Goal: Transaction & Acquisition: Purchase product/service

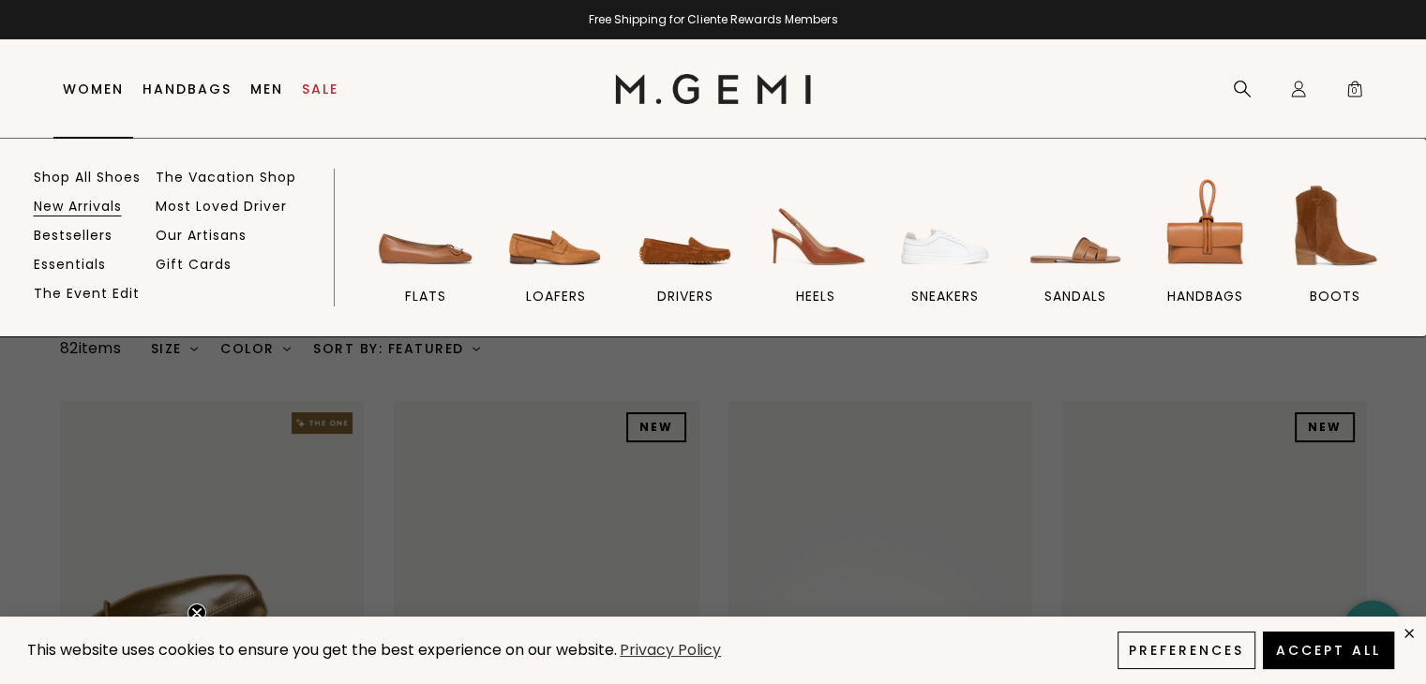
click at [82, 203] on link "New Arrivals" at bounding box center [78, 206] width 88 height 17
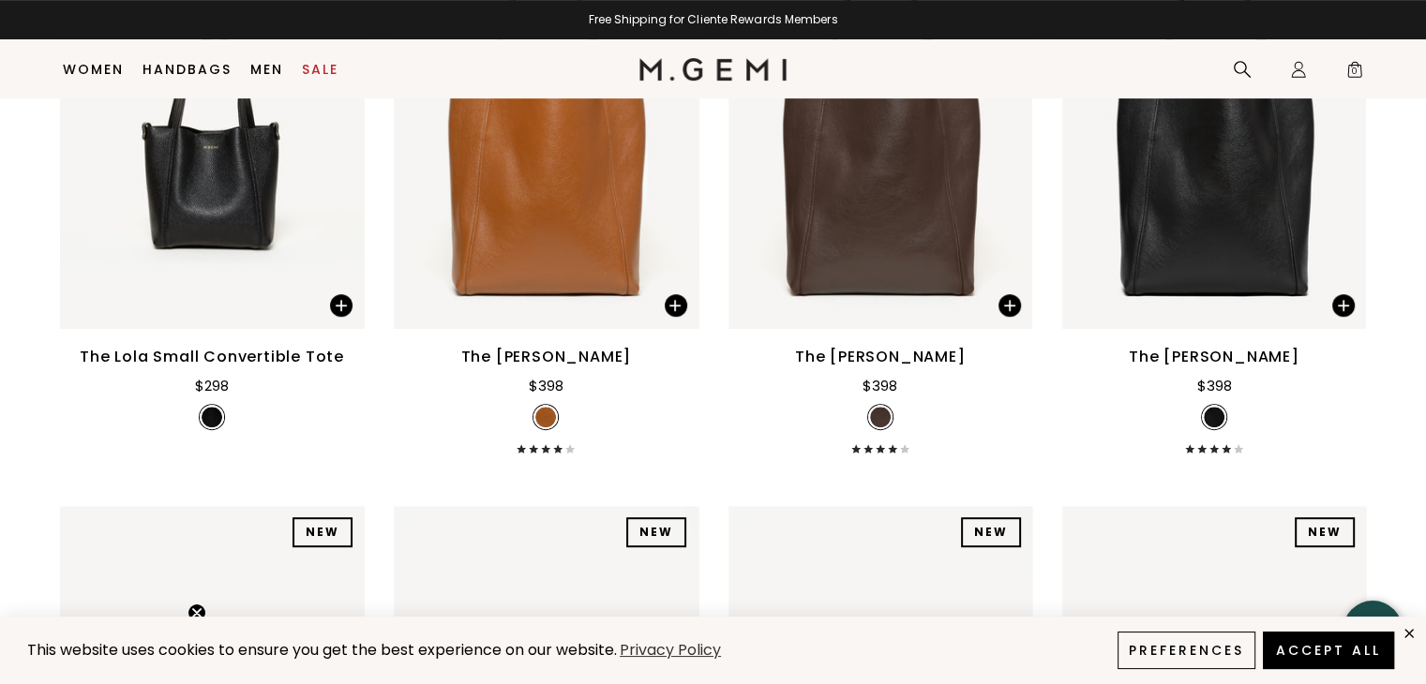
scroll to position [7837, 0]
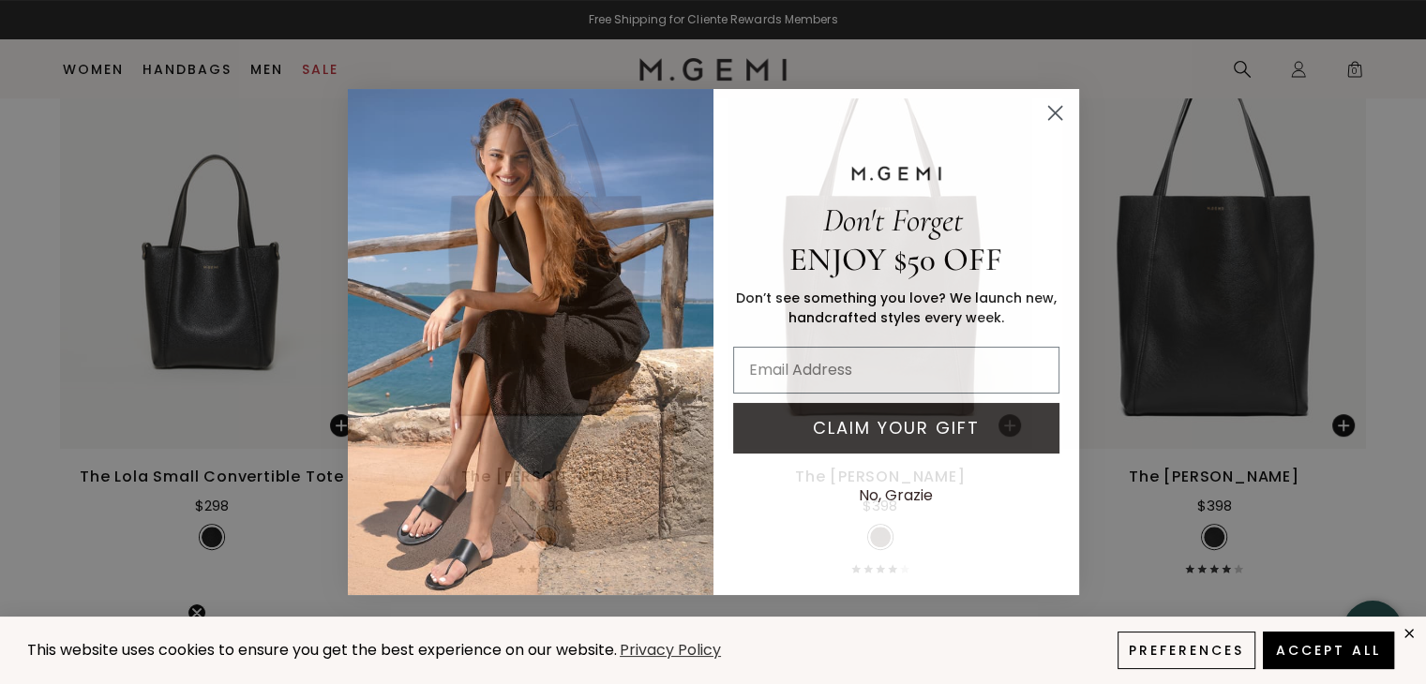
click at [1049, 113] on circle "Close dialog" at bounding box center [1054, 113] width 31 height 31
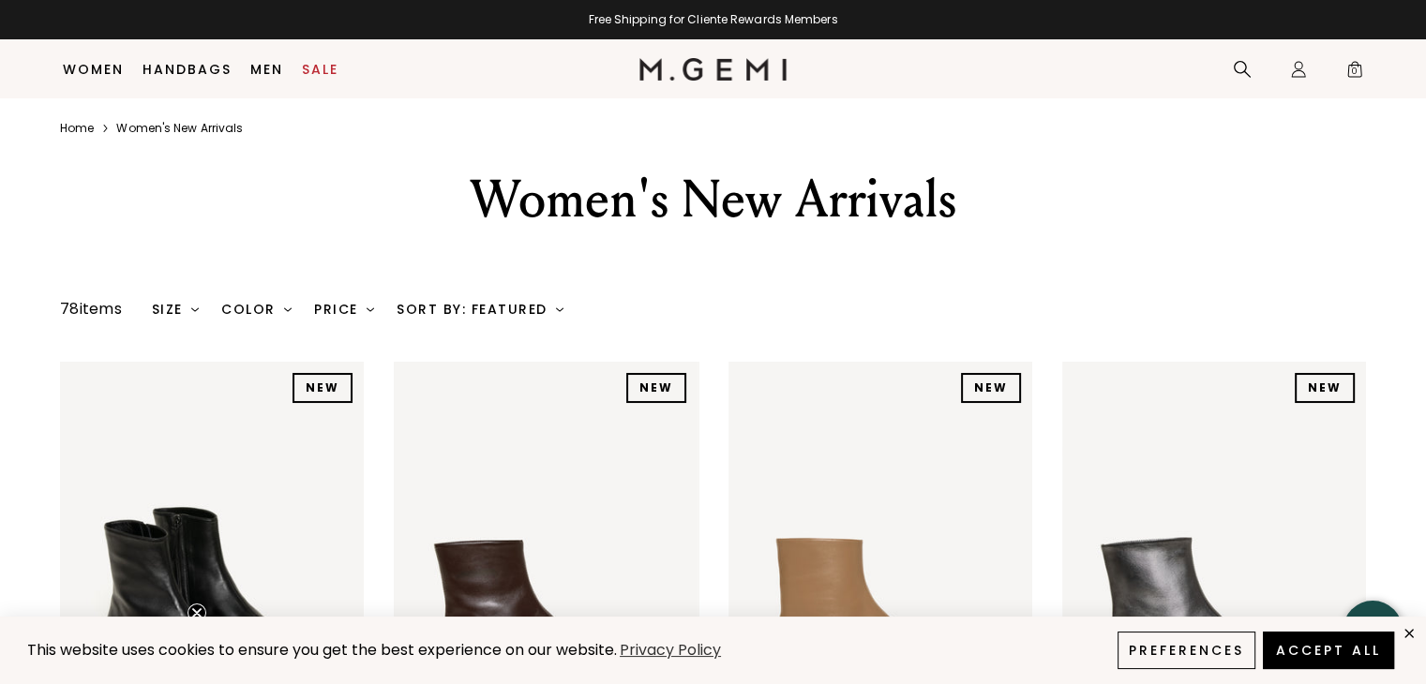
scroll to position [241, 0]
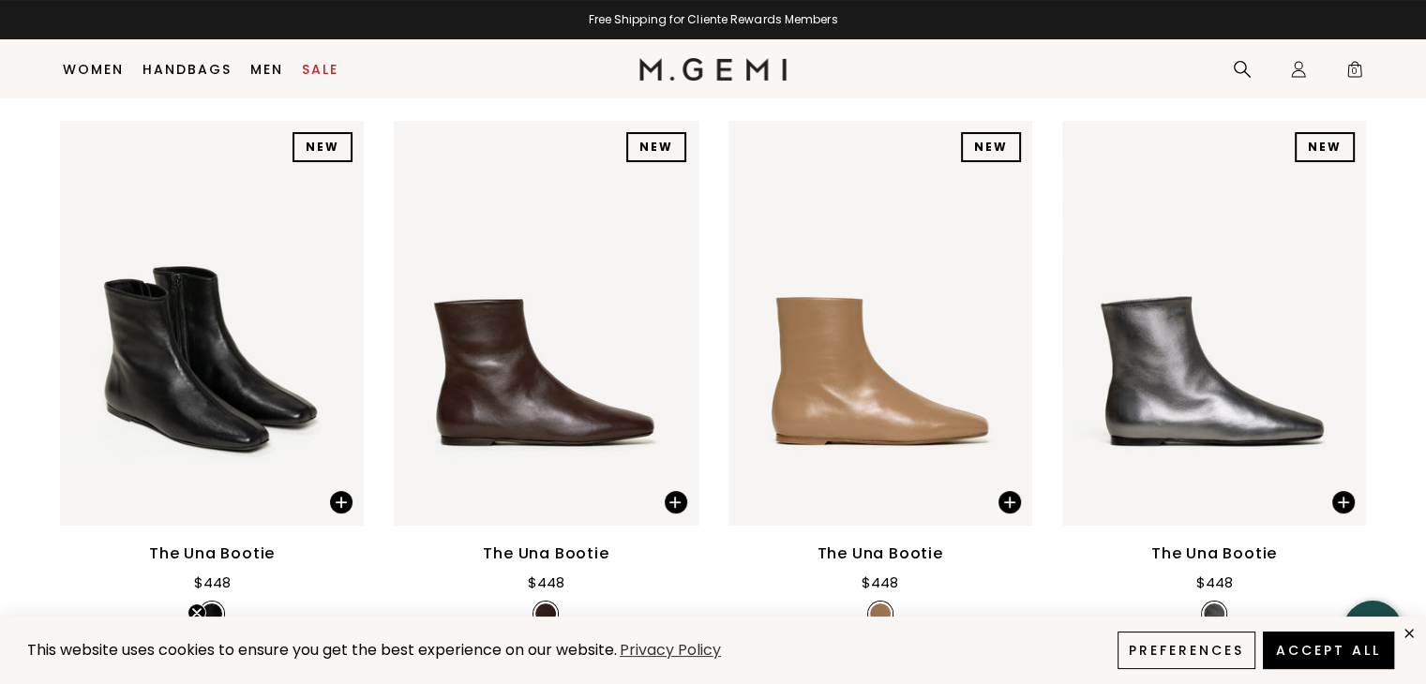
click at [188, 551] on div "The Una Bootie" at bounding box center [212, 554] width 126 height 23
click at [349, 496] on span at bounding box center [341, 502] width 23 height 23
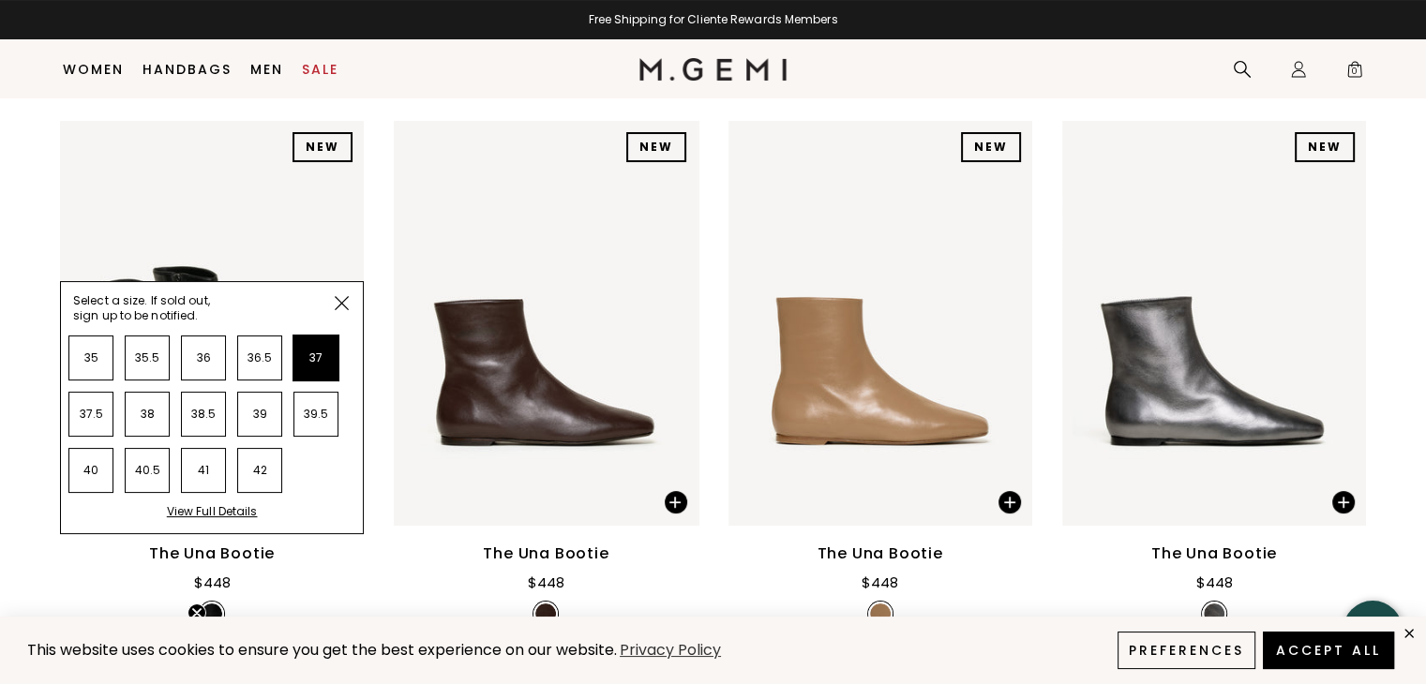
click at [310, 360] on li "37" at bounding box center [315, 358] width 45 height 45
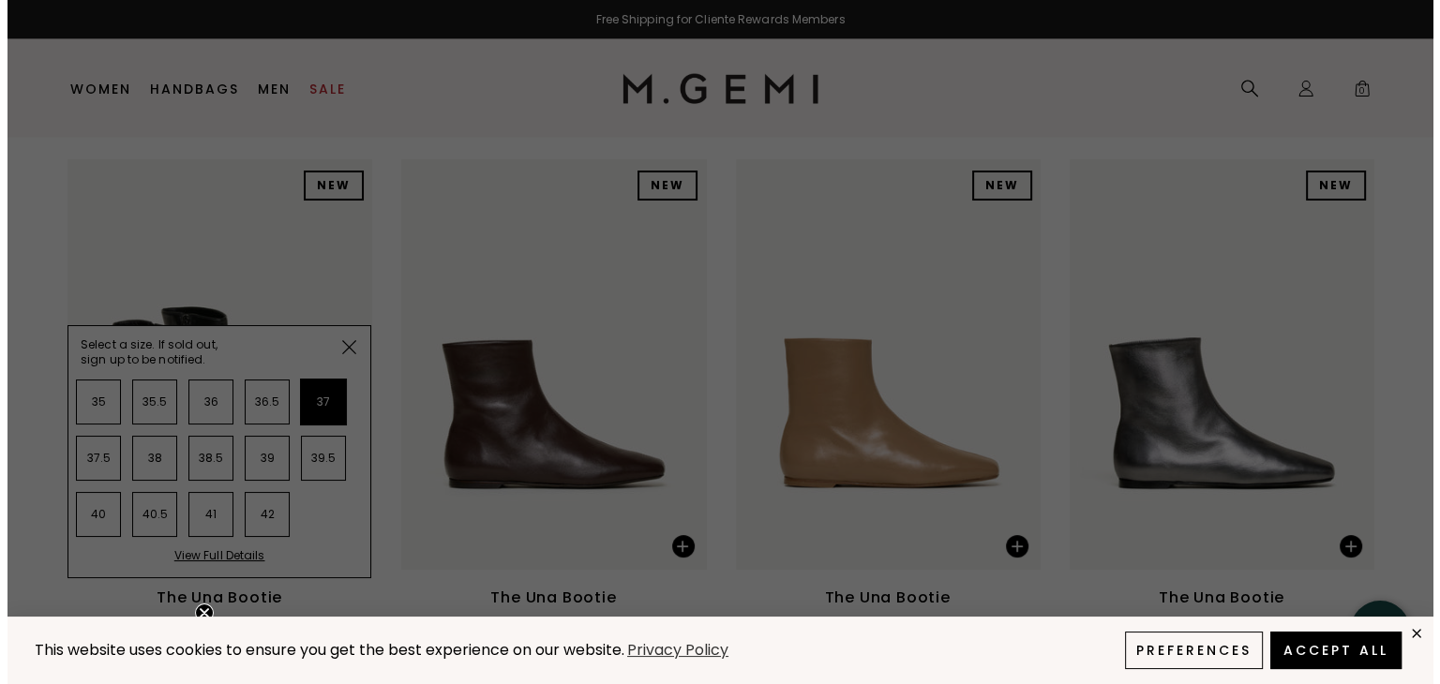
scroll to position [0, 0]
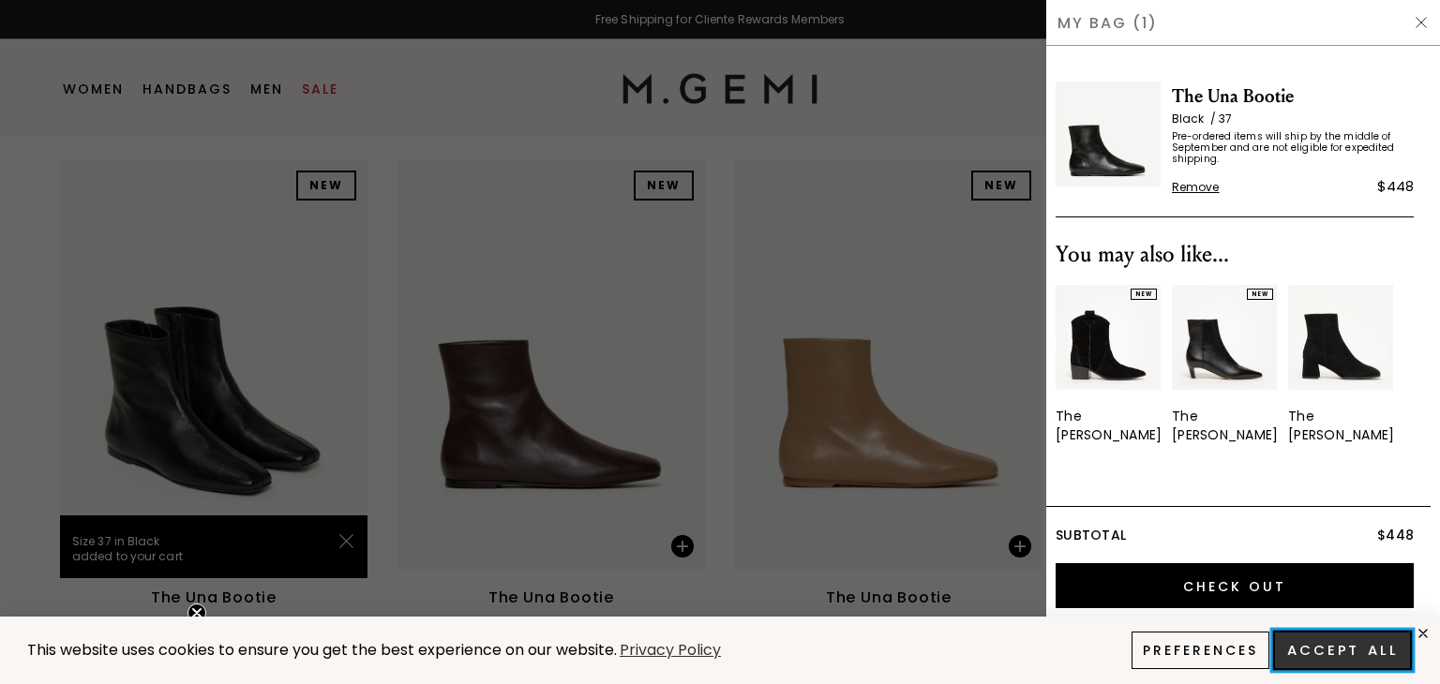
click at [1330, 657] on button "Accept All" at bounding box center [1342, 650] width 139 height 39
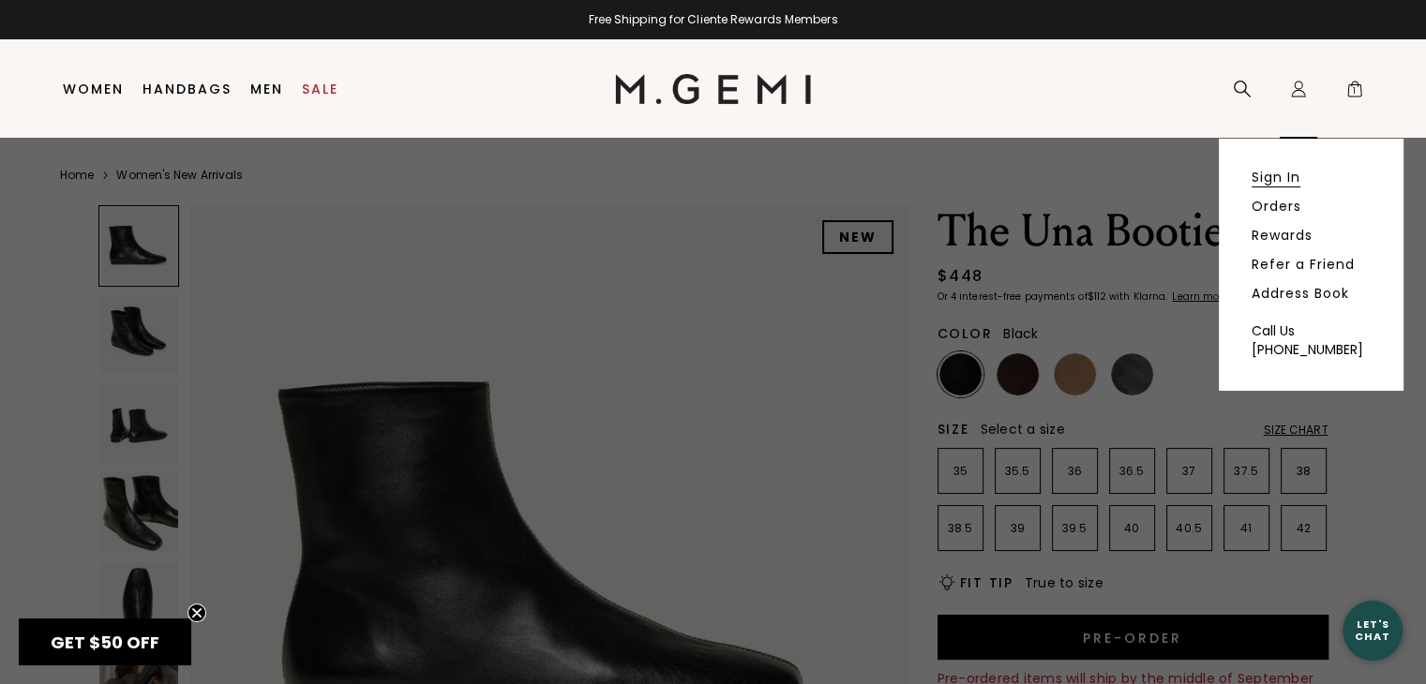
click at [1283, 173] on link "Sign In" at bounding box center [1276, 177] width 49 height 17
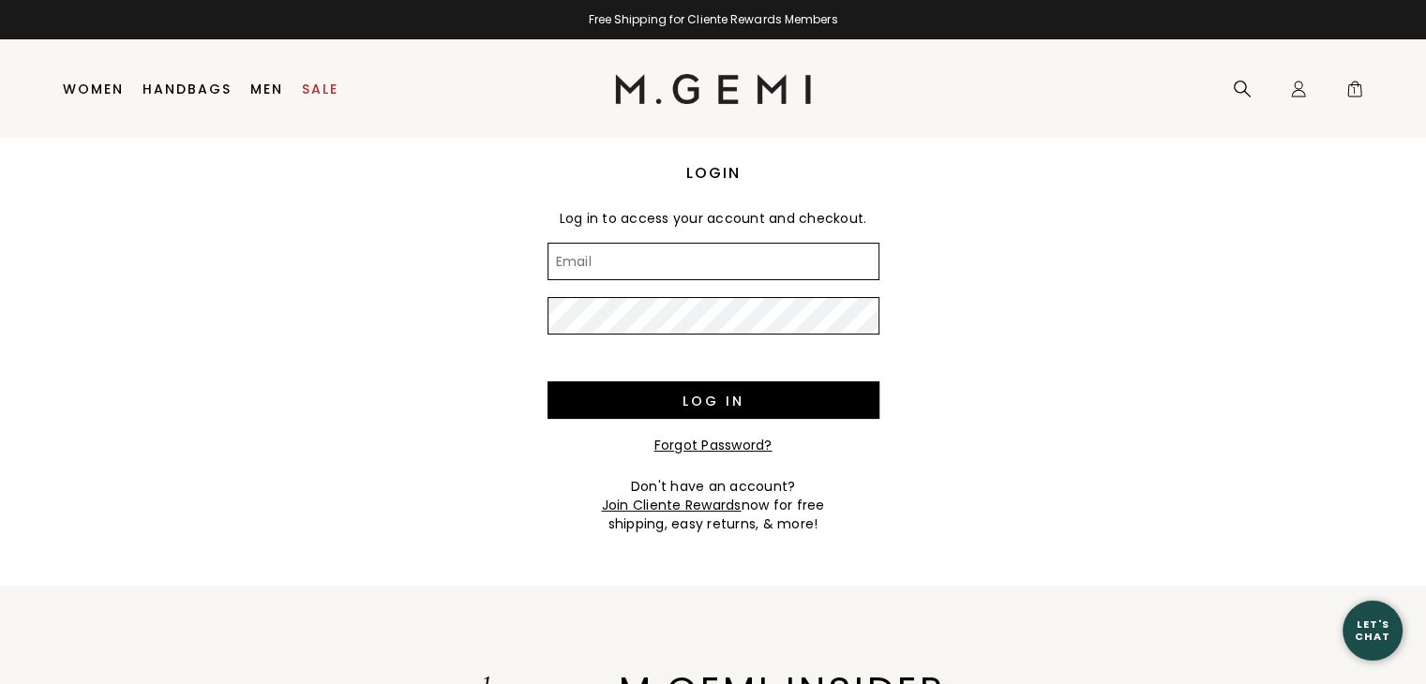
click at [0, 684] on nordpass-portal at bounding box center [0, 684] width 0 height 0
type input "jessijeans678@gmail.com"
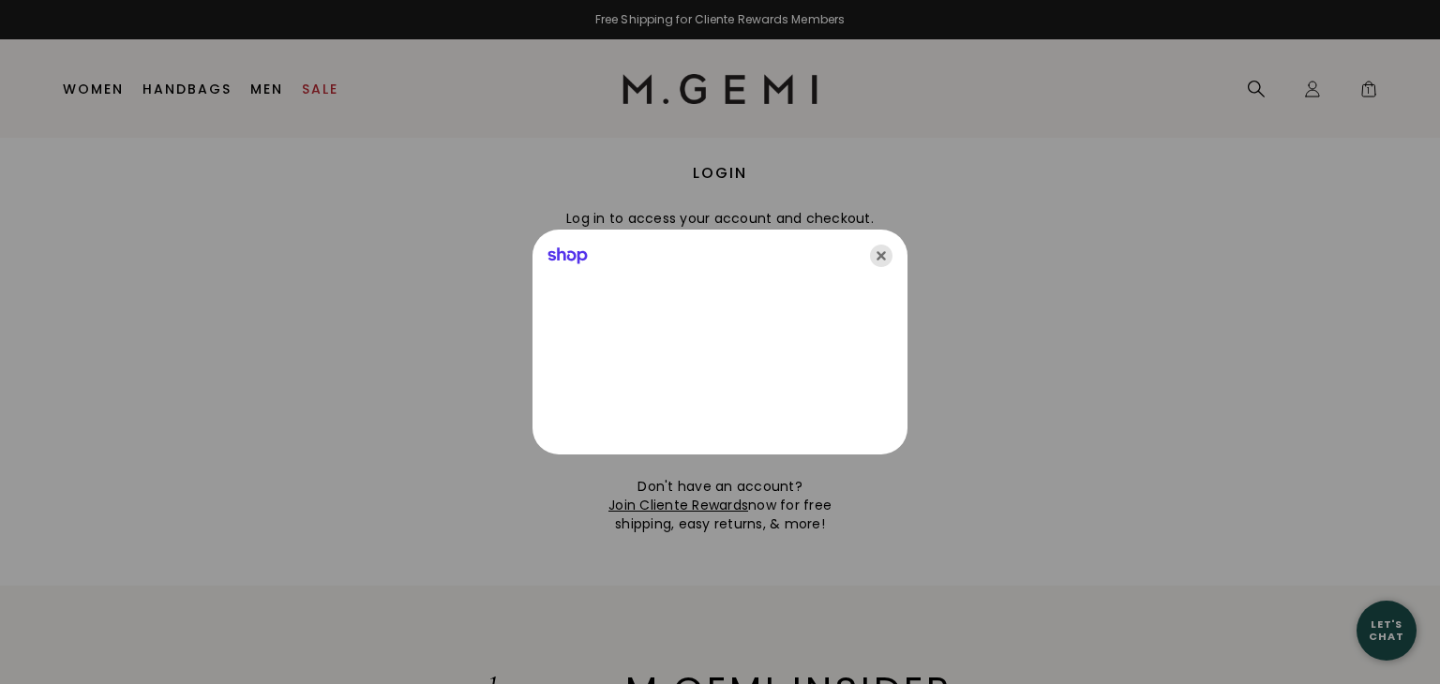
click at [884, 256] on icon "Close" at bounding box center [881, 256] width 23 height 23
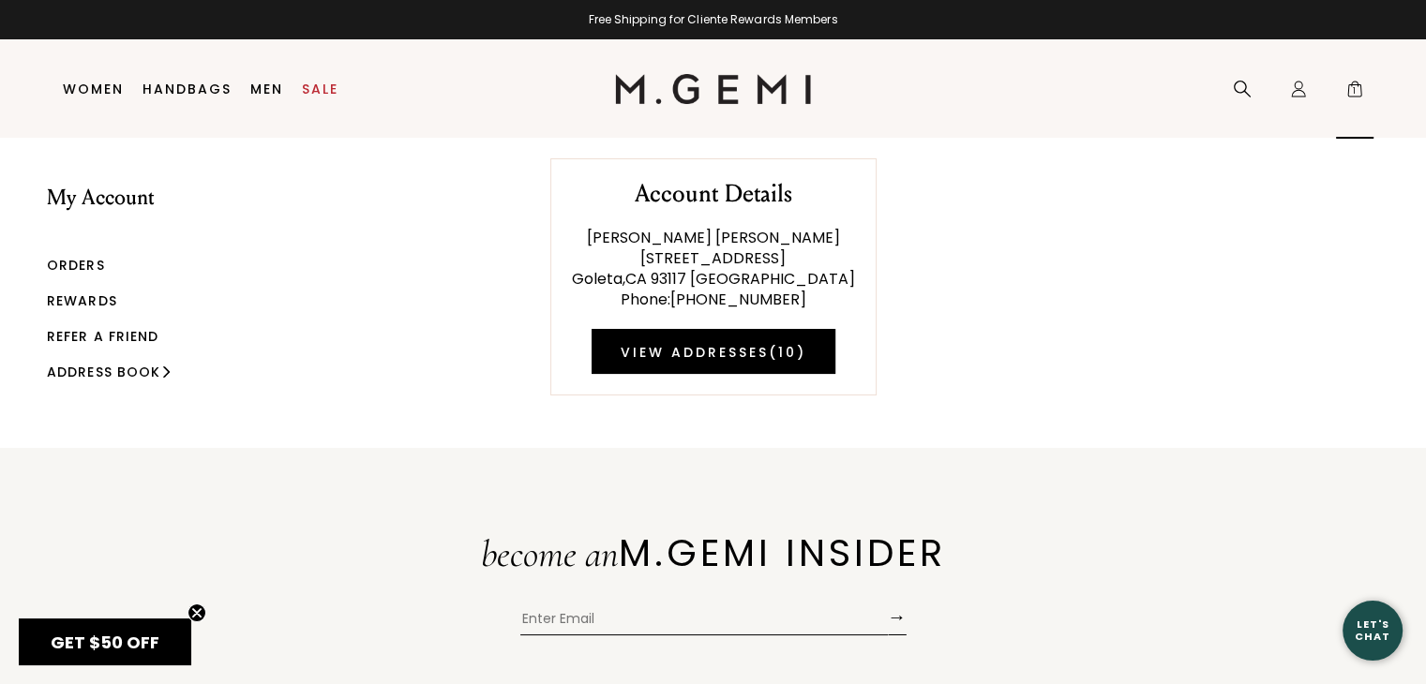
click at [1354, 88] on span "1" at bounding box center [1354, 92] width 19 height 19
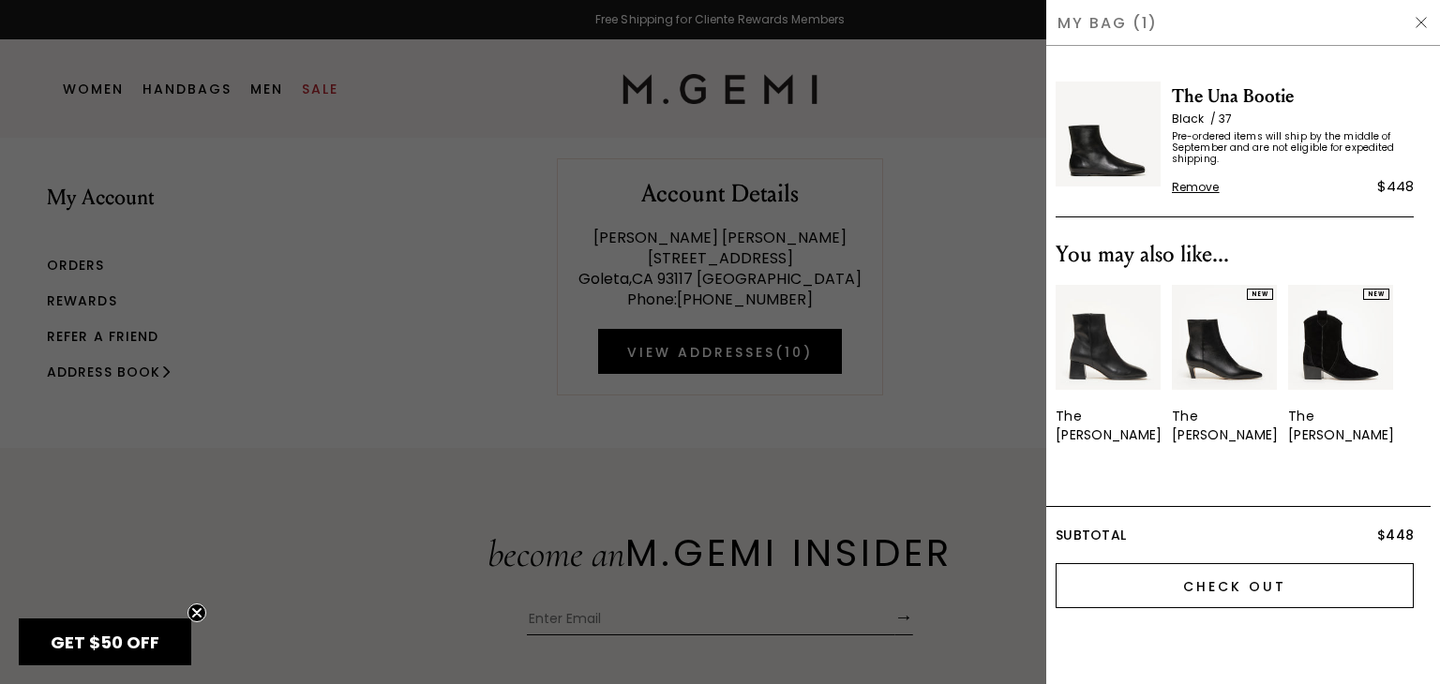
click at [1204, 566] on input "Check Out" at bounding box center [1235, 586] width 358 height 45
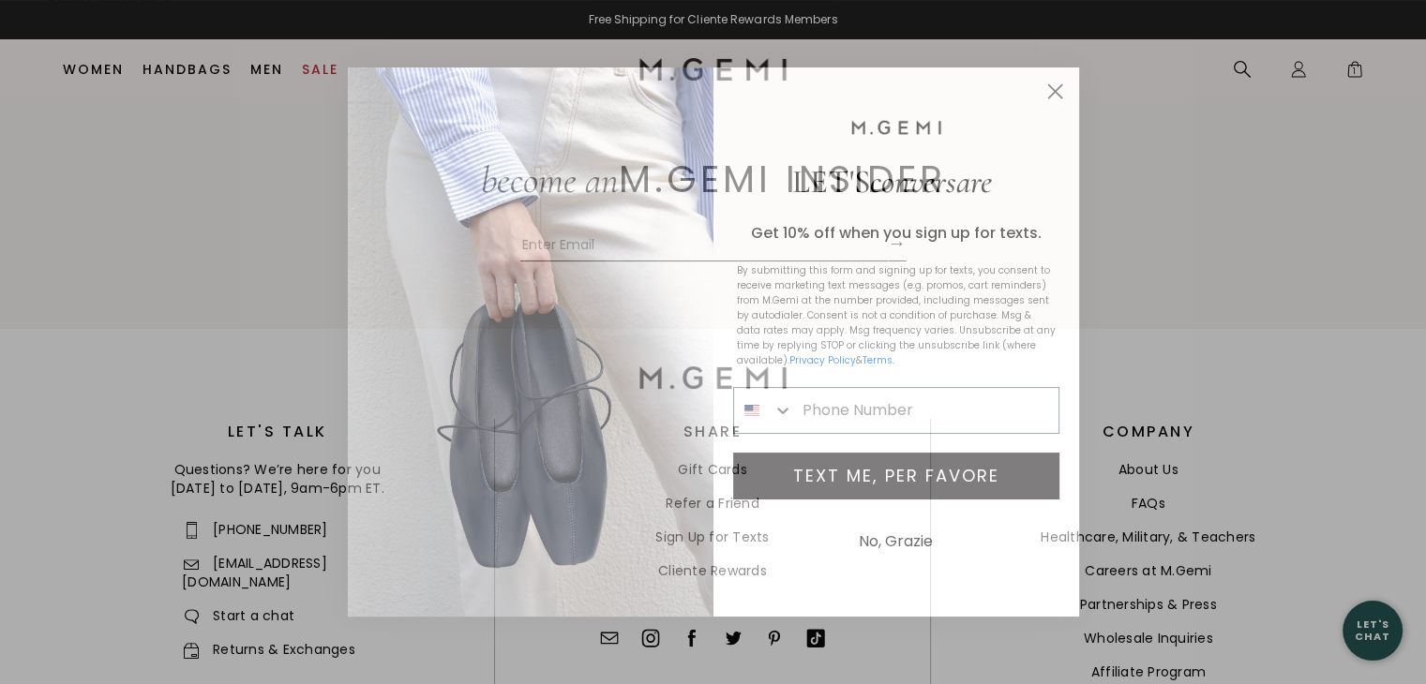
click at [1055, 92] on icon "Close dialog" at bounding box center [1054, 91] width 13 height 13
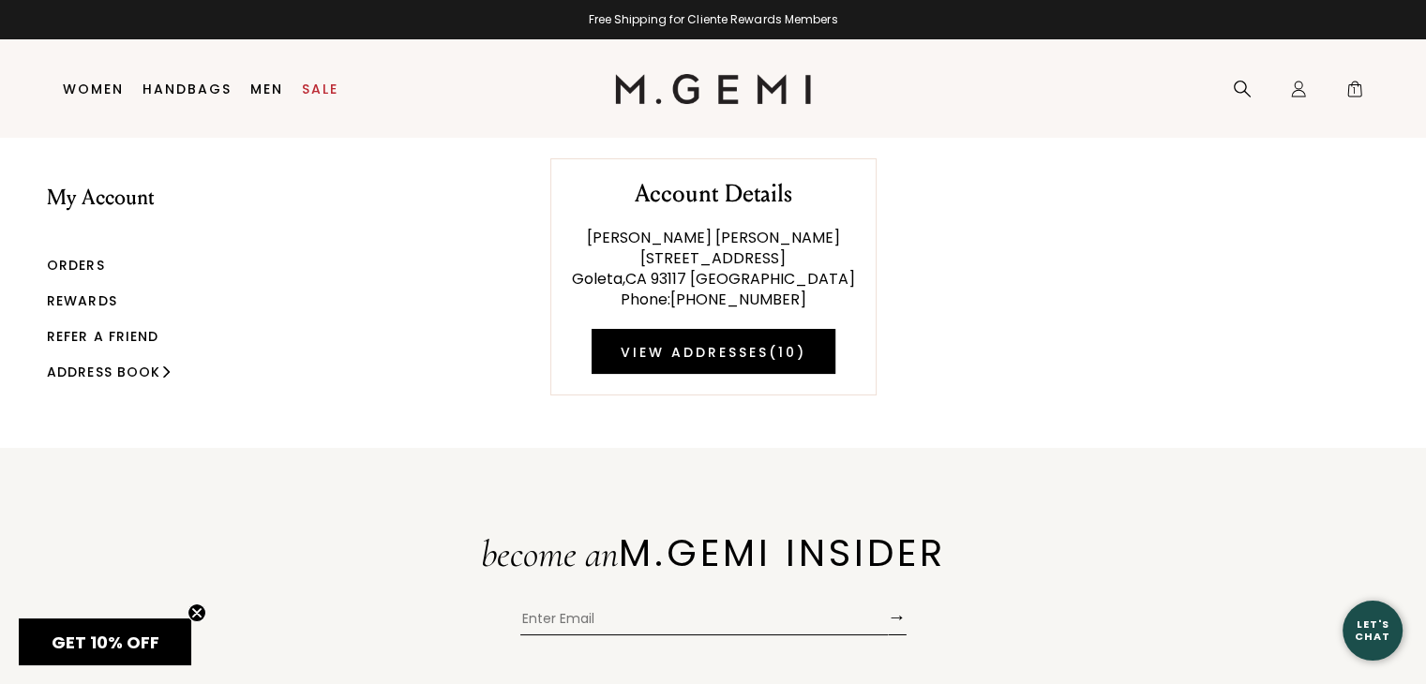
click at [75, 305] on link "Rewards" at bounding box center [82, 301] width 70 height 19
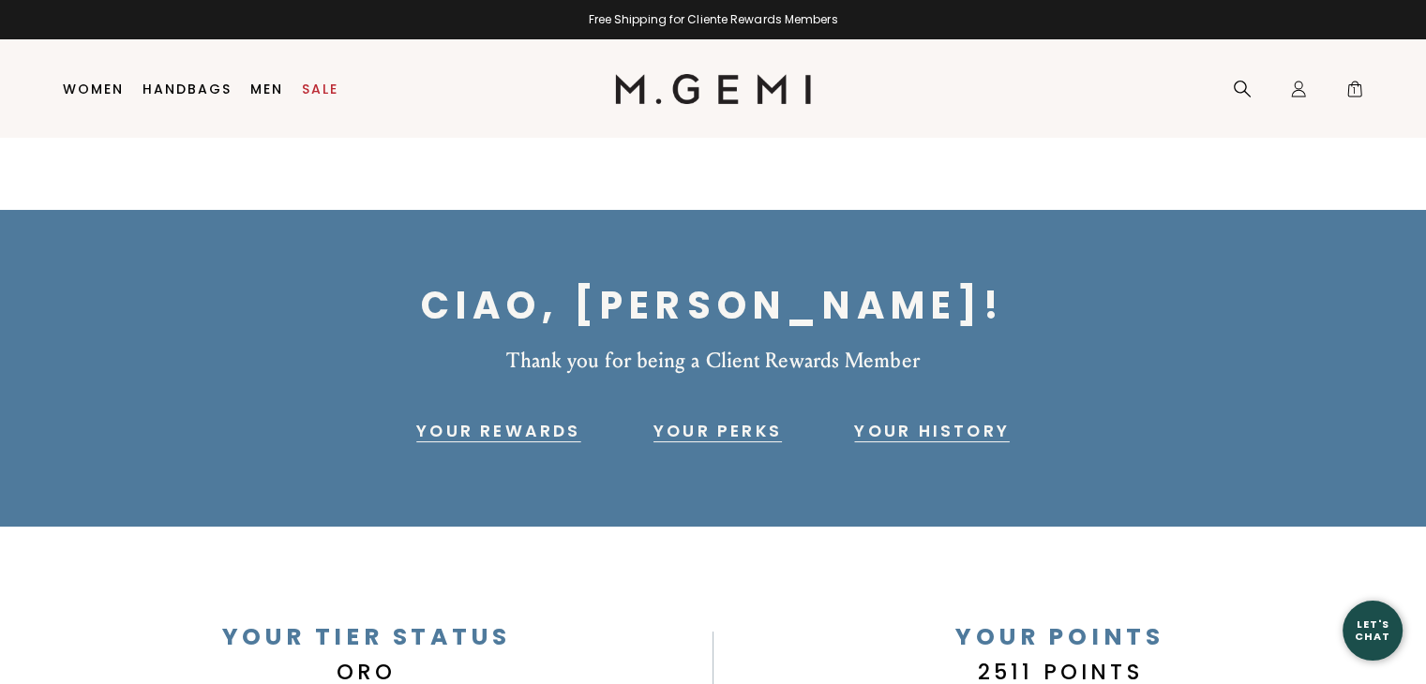
scroll to position [39, 0]
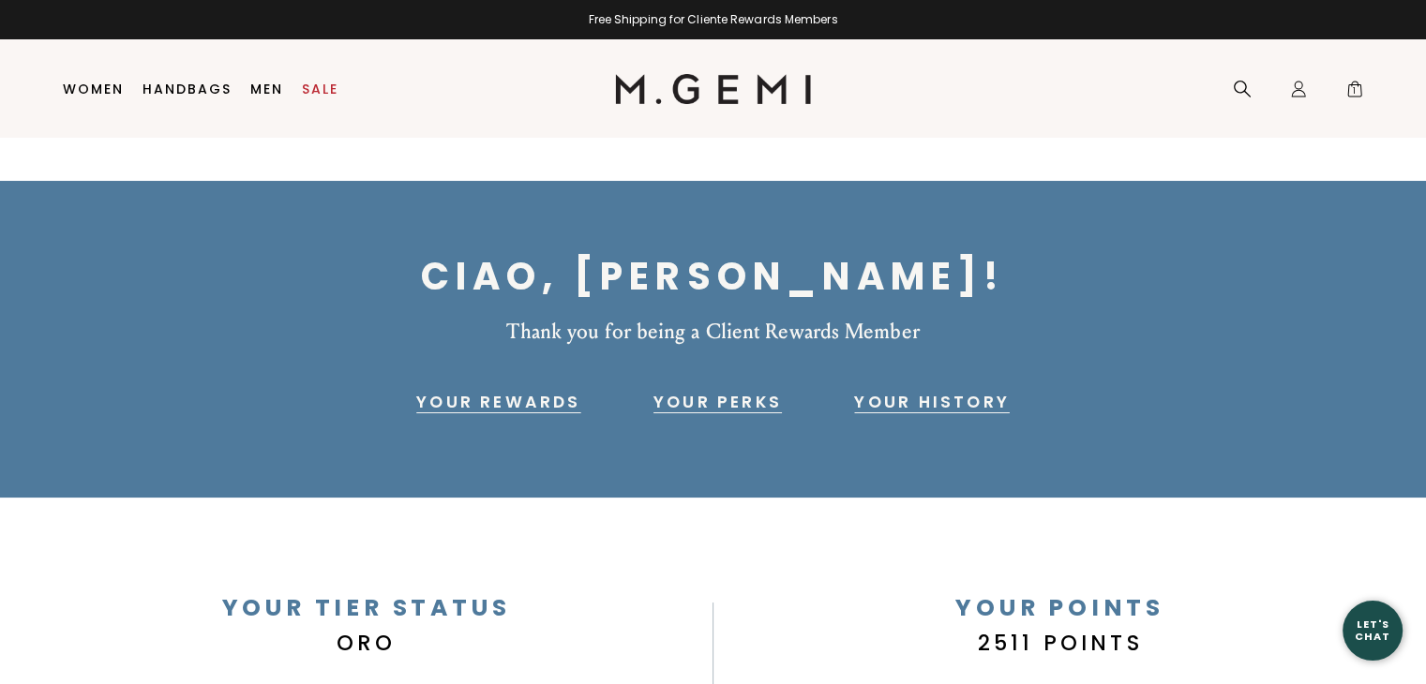
click at [727, 400] on link "Your Perks" at bounding box center [718, 402] width 128 height 23
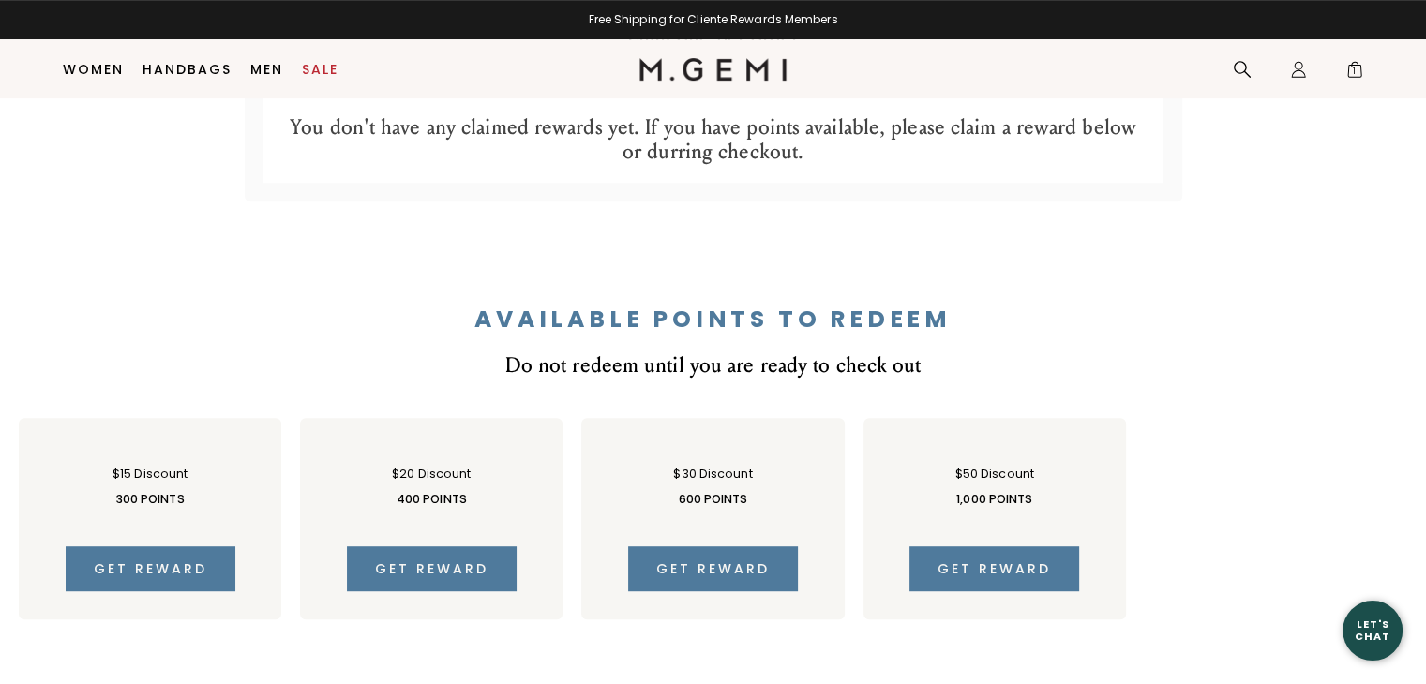
scroll to position [1010, 0]
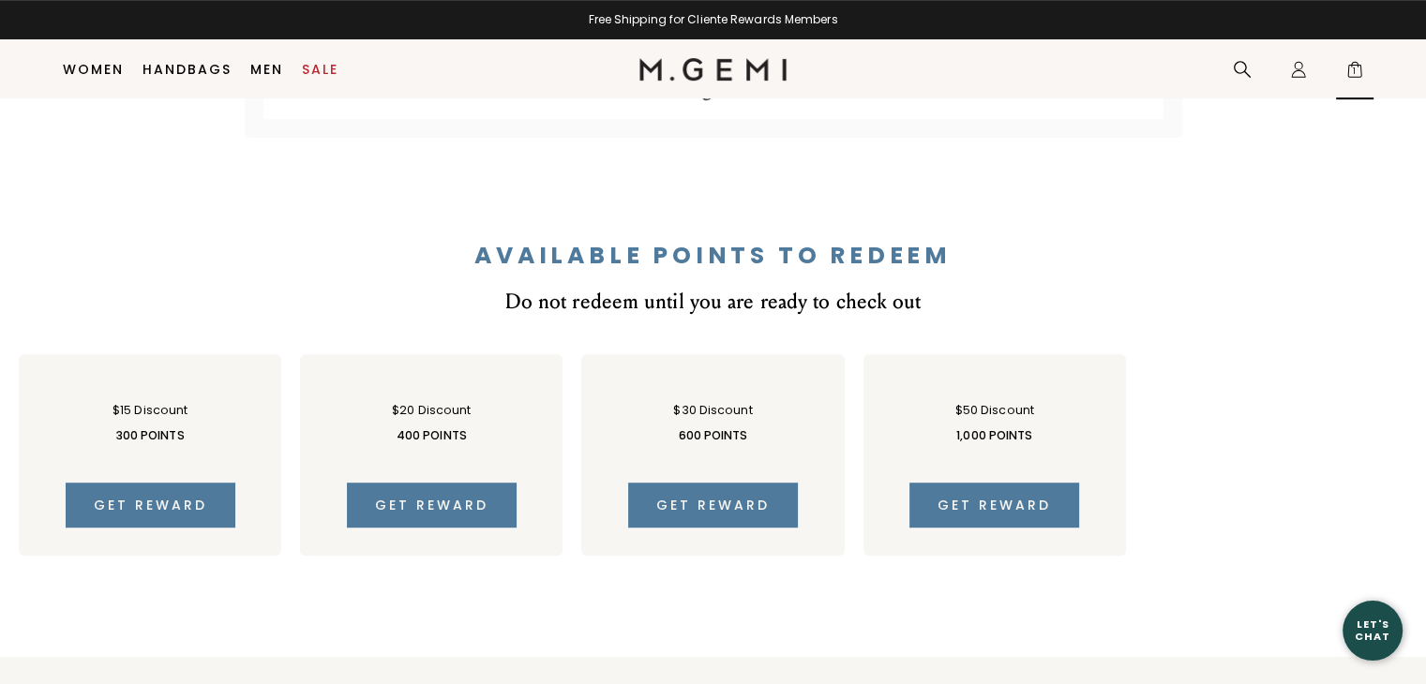
click at [1360, 72] on span "1" at bounding box center [1354, 73] width 19 height 19
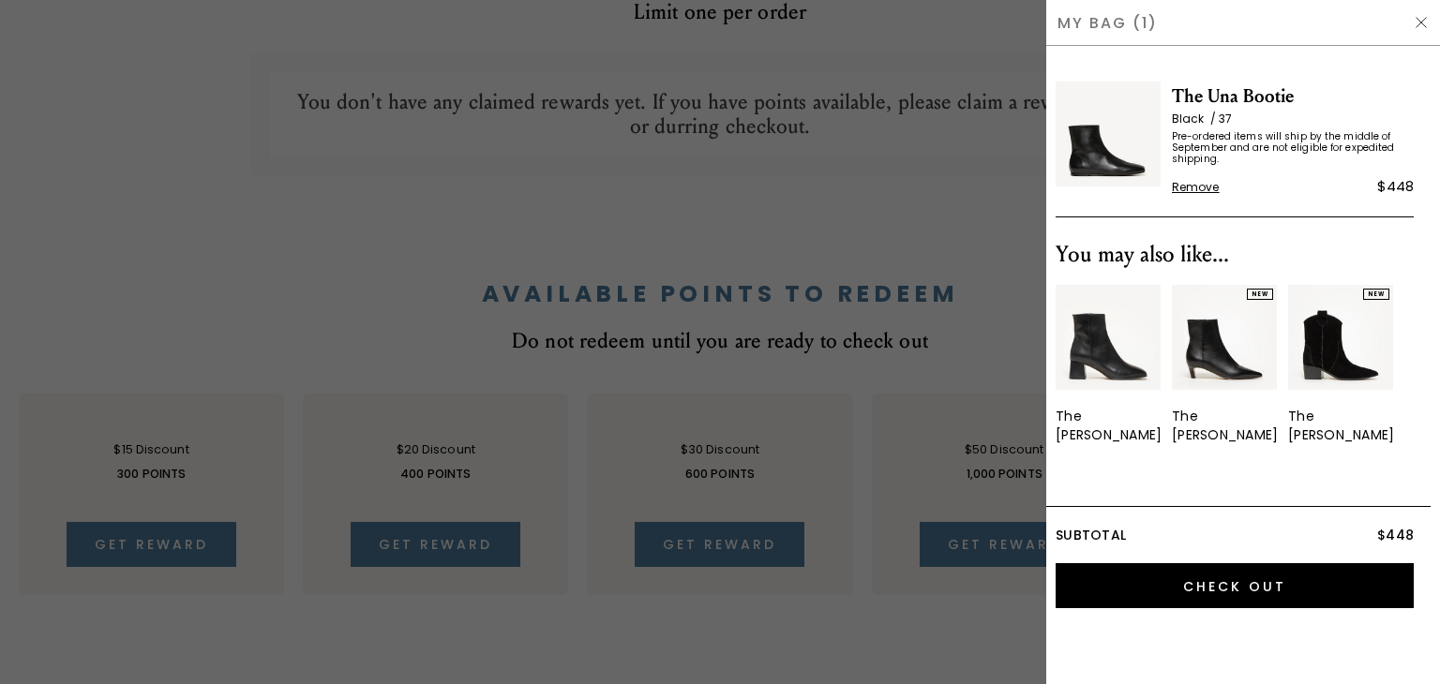
scroll to position [0, 0]
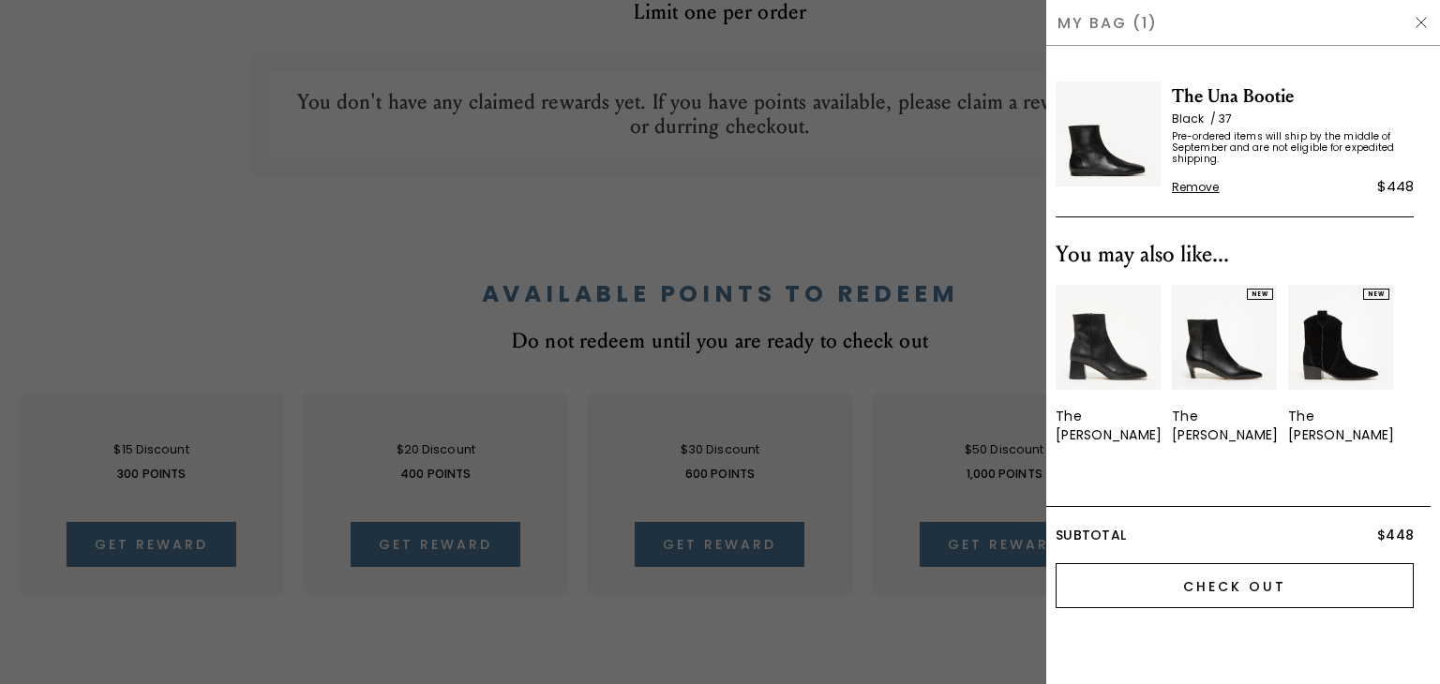
click at [1271, 564] on input "Check Out" at bounding box center [1235, 586] width 358 height 45
